Goal: Transaction & Acquisition: Book appointment/travel/reservation

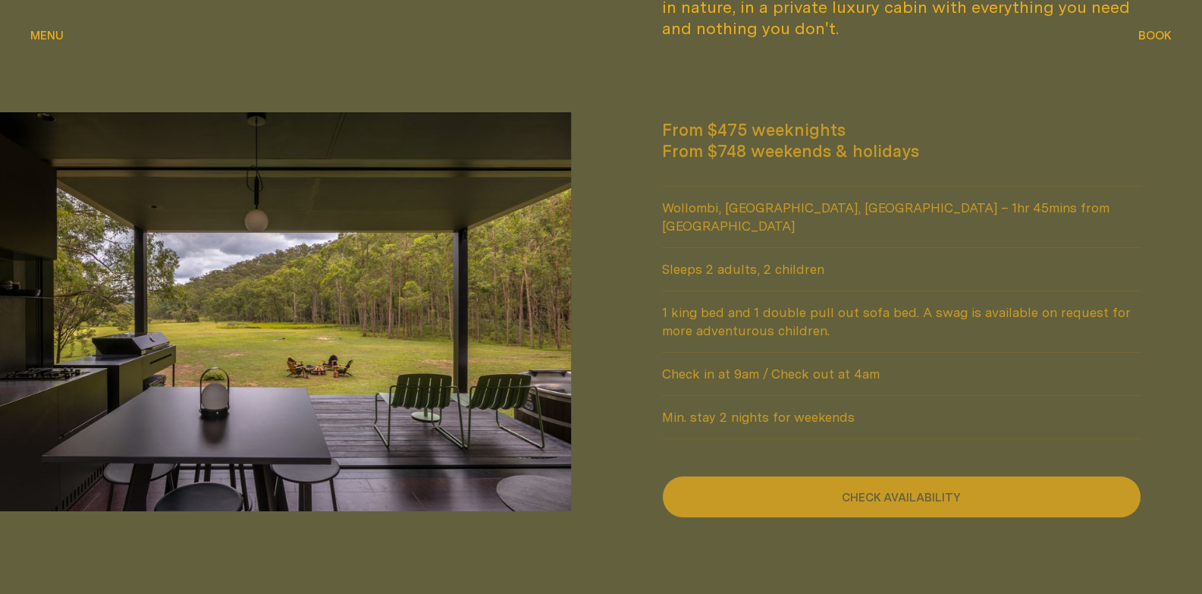
scroll to position [1365, 0]
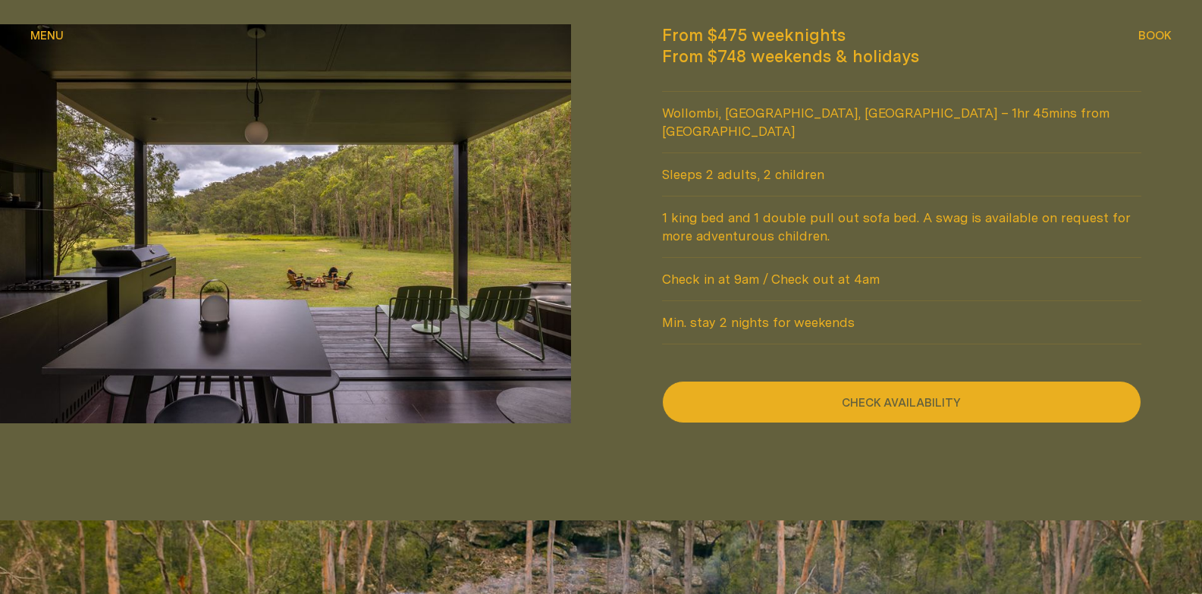
click at [925, 381] on button "Check availability" at bounding box center [902, 402] width 480 height 42
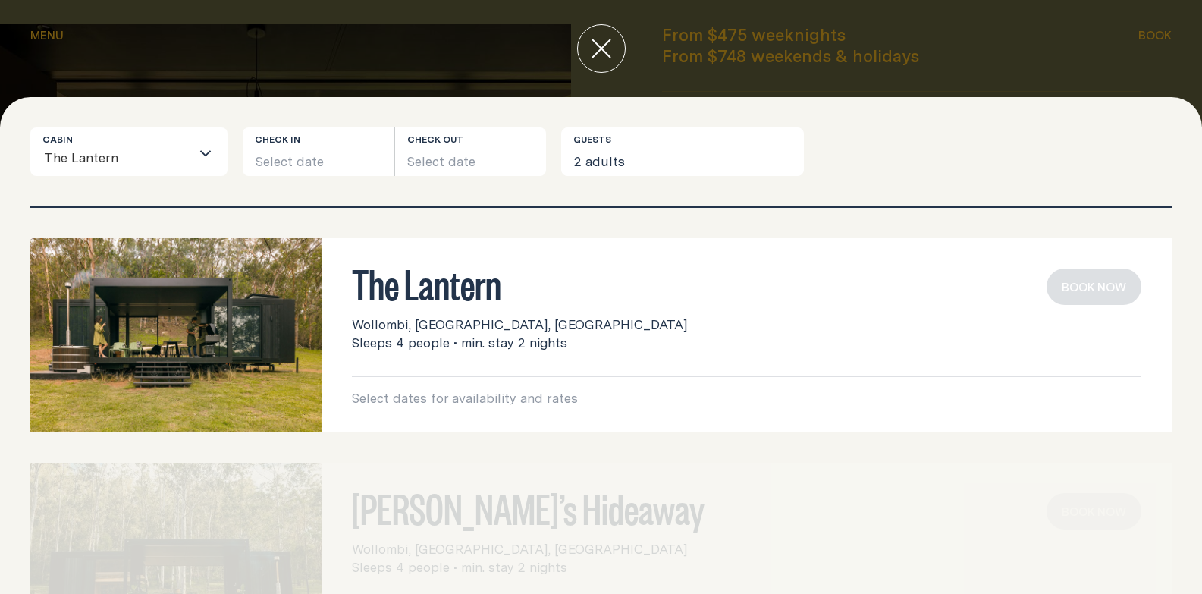
click at [193, 161] on div "Loading..." at bounding box center [208, 151] width 36 height 47
click at [265, 161] on button "Select date" at bounding box center [319, 151] width 152 height 49
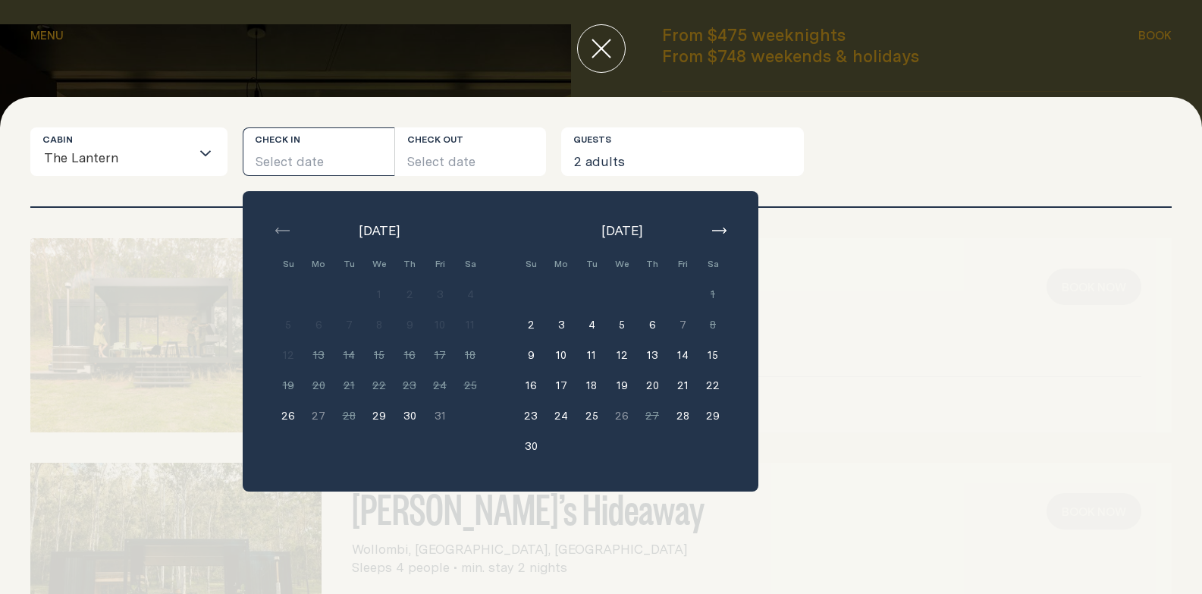
click at [380, 417] on button "29" at bounding box center [379, 415] width 30 height 30
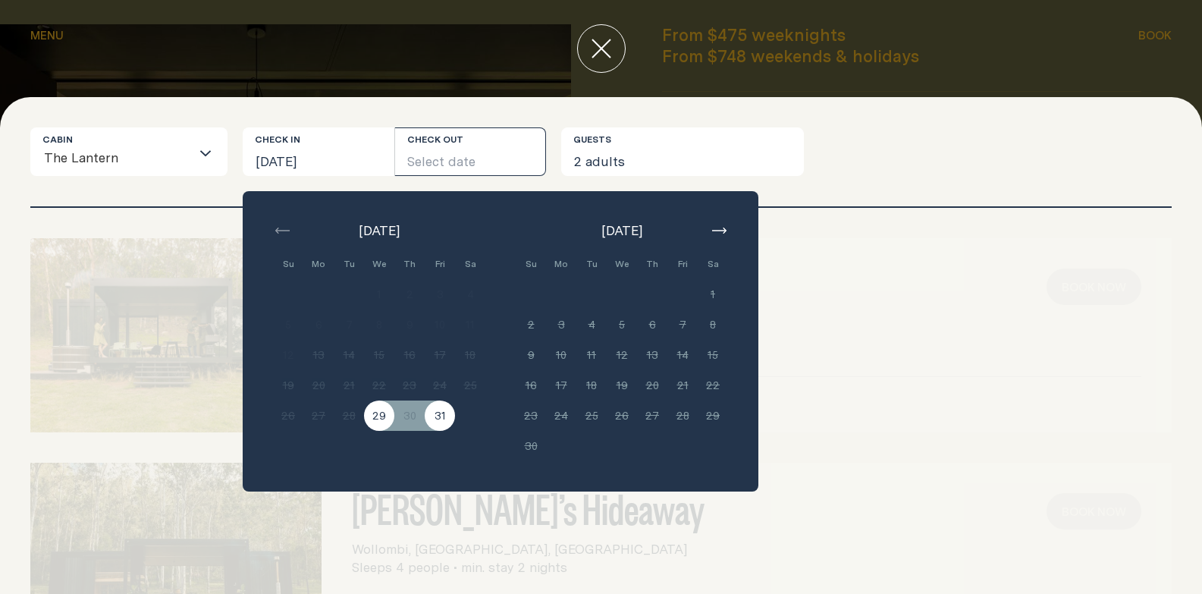
click at [440, 419] on button "31" at bounding box center [440, 415] width 30 height 30
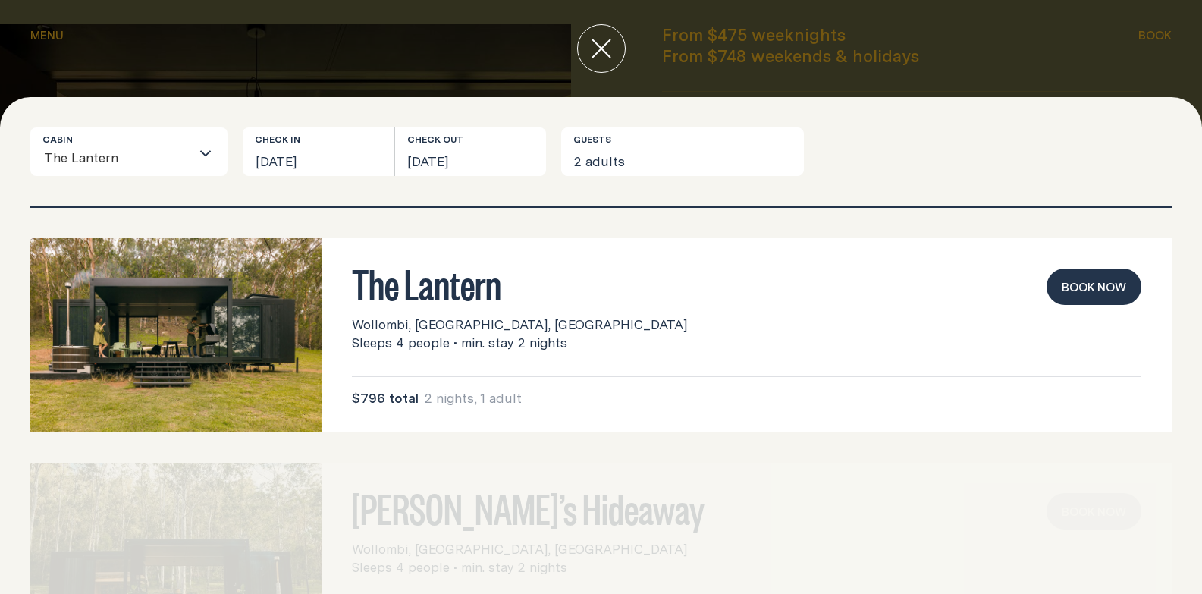
click at [1069, 278] on button "Book now" at bounding box center [1093, 286] width 95 height 36
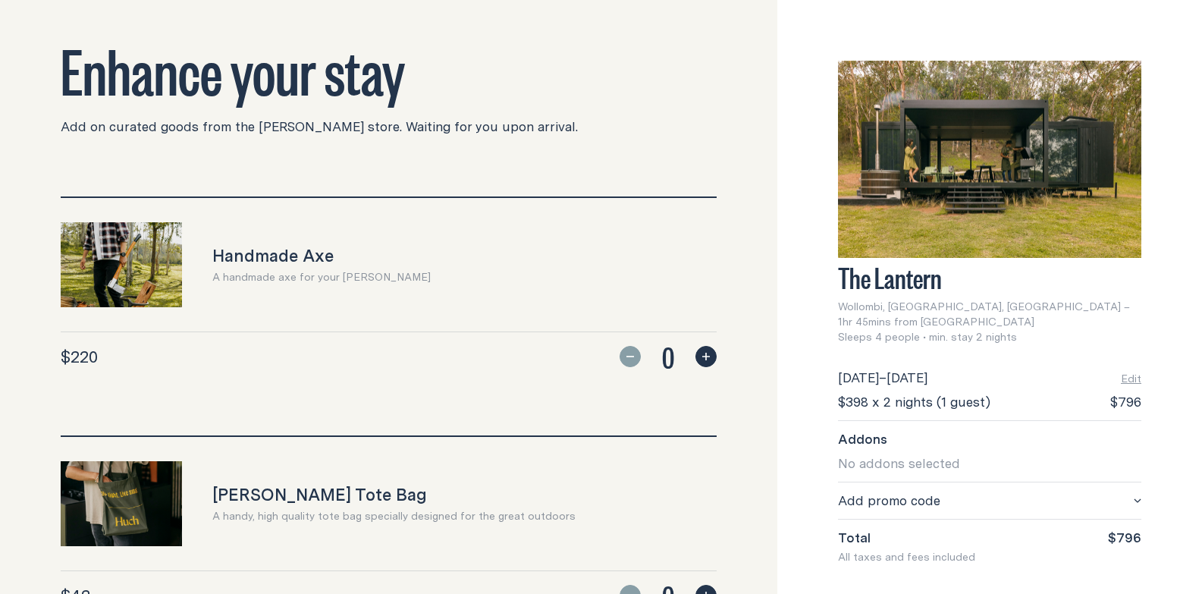
scroll to position [455, 0]
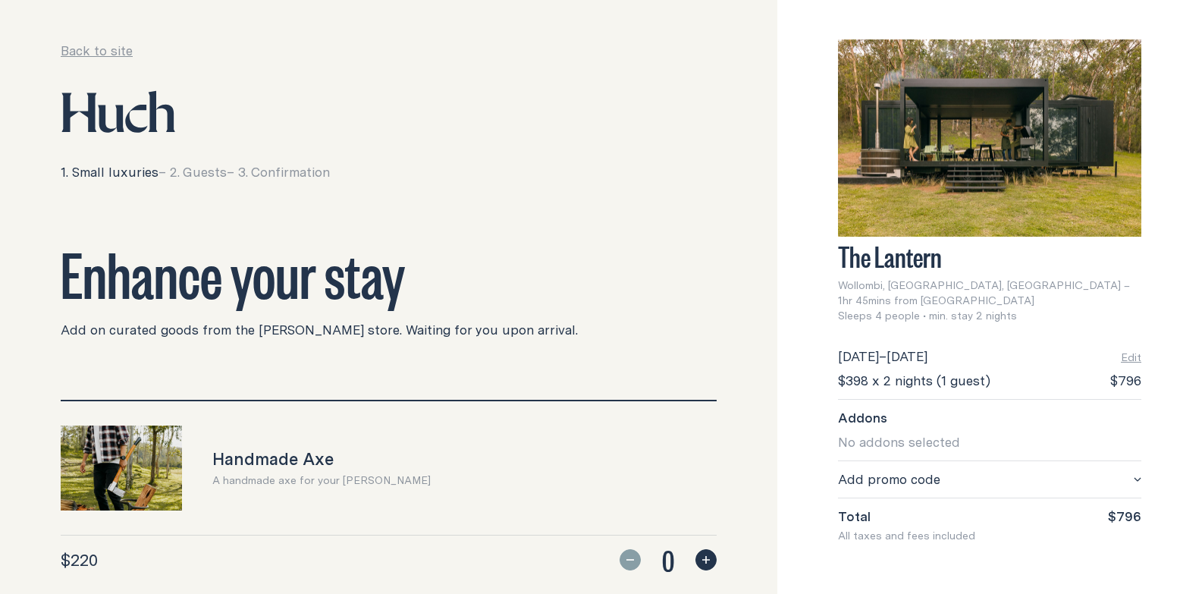
scroll to position [0, 0]
